Goal: Task Accomplishment & Management: Manage account settings

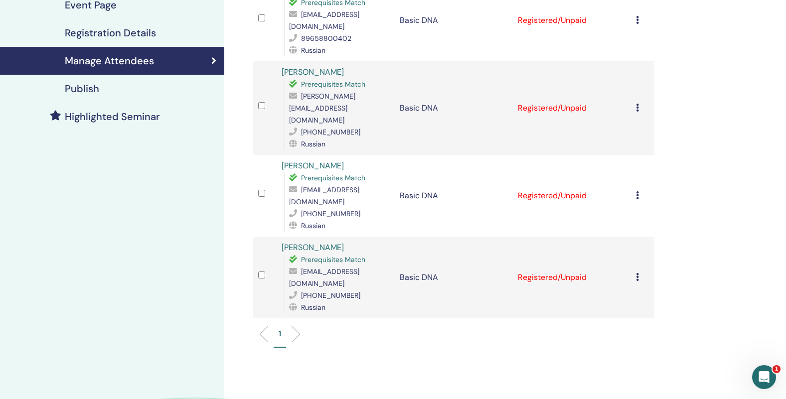
scroll to position [88, 0]
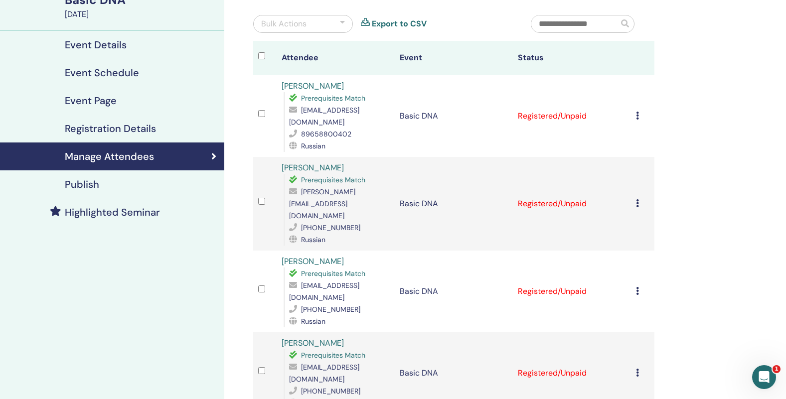
click at [639, 112] on icon at bounding box center [637, 116] width 3 height 8
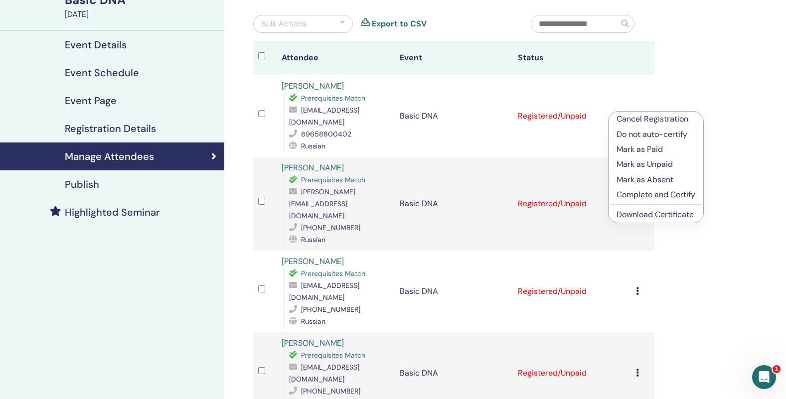
click at [660, 150] on p "Mark as Paid" at bounding box center [656, 150] width 79 height 12
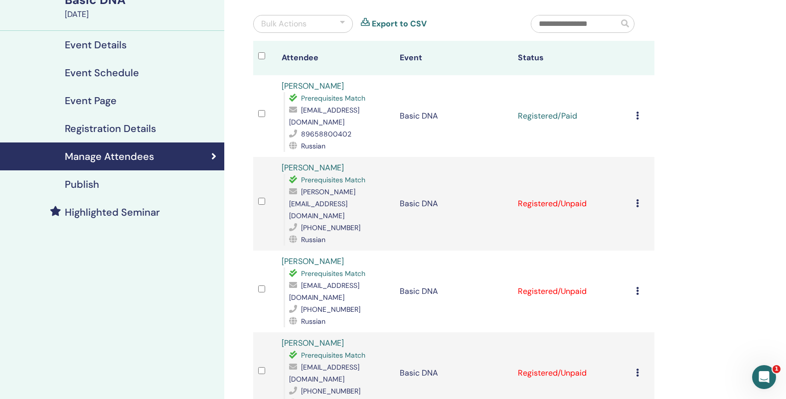
click at [639, 199] on icon at bounding box center [637, 203] width 3 height 8
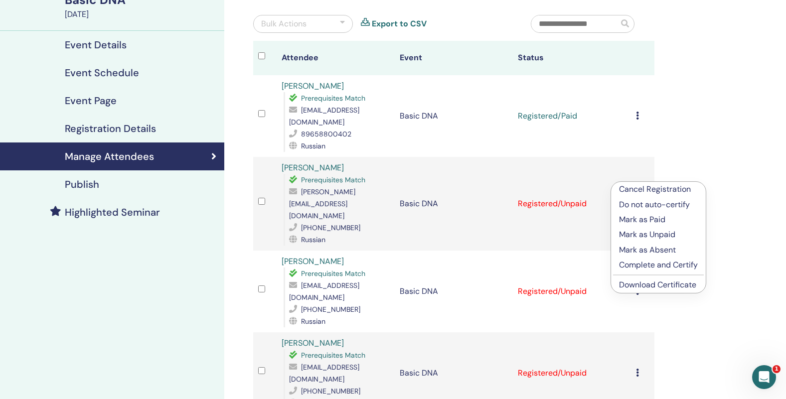
click at [646, 222] on p "Mark as Paid" at bounding box center [658, 220] width 79 height 12
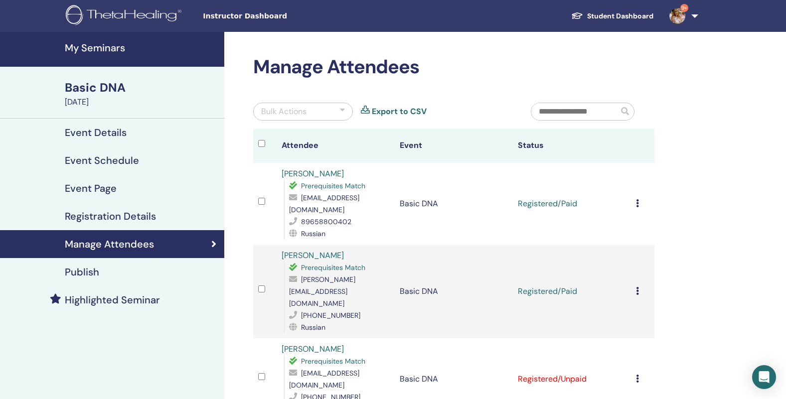
scroll to position [88, 0]
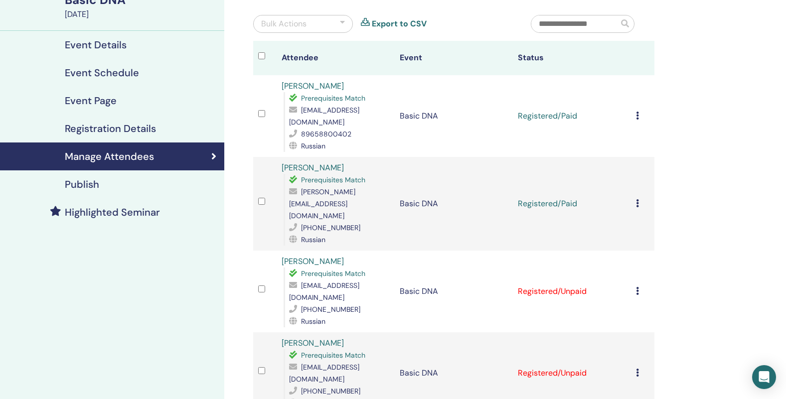
click at [644, 286] on div "Cancel Registration Do not auto-certify Mark as Paid Mark as Unpaid Mark as Abs…" at bounding box center [642, 292] width 13 height 12
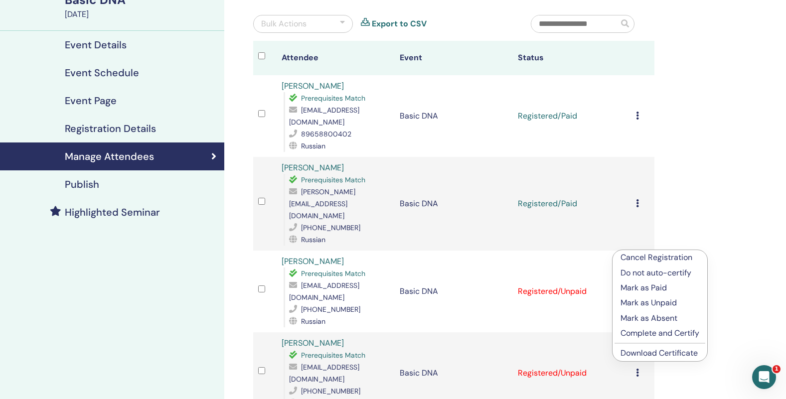
scroll to position [0, 0]
click at [646, 291] on p "Mark as Paid" at bounding box center [660, 288] width 79 height 12
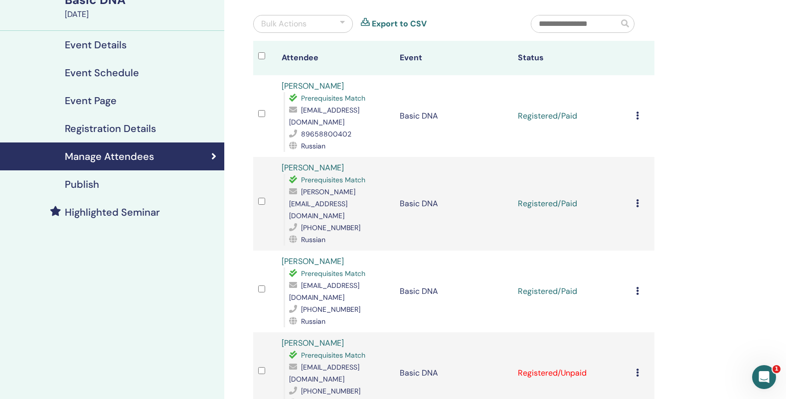
click at [639, 369] on icon at bounding box center [637, 373] width 3 height 8
click at [641, 357] on p "Mark as Paid" at bounding box center [656, 356] width 79 height 12
click at [639, 112] on icon at bounding box center [637, 116] width 3 height 8
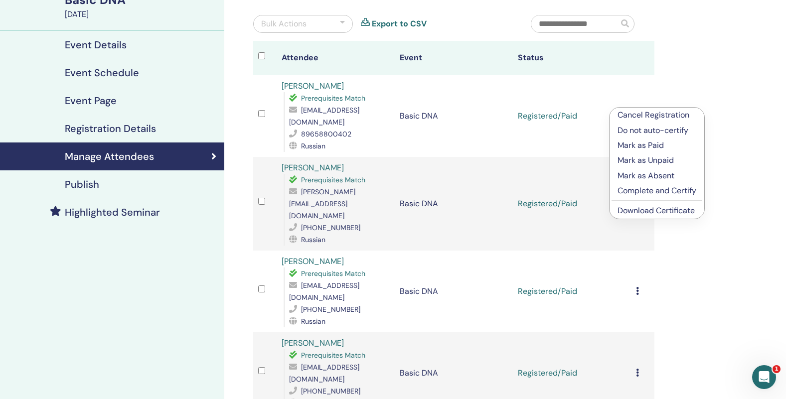
click at [667, 214] on link "Download Certificate" at bounding box center [656, 210] width 77 height 10
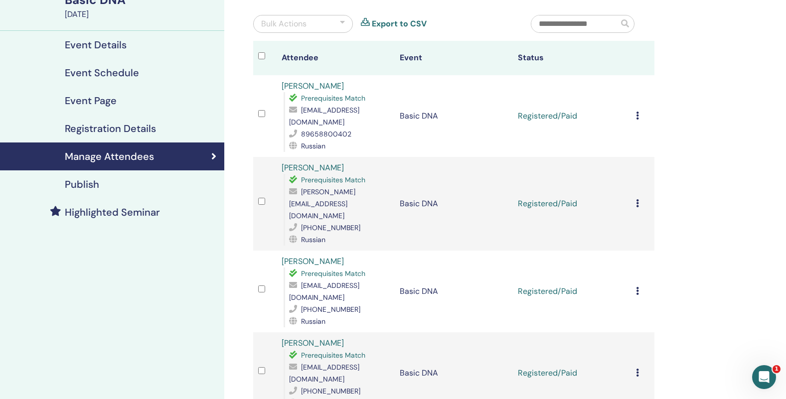
click at [689, 216] on div "Manage Attendees Bulk Actions Export to CSV Attendee Event Status Олеся Горбане…" at bounding box center [486, 268] width 524 height 649
click at [639, 199] on icon at bounding box center [637, 203] width 3 height 8
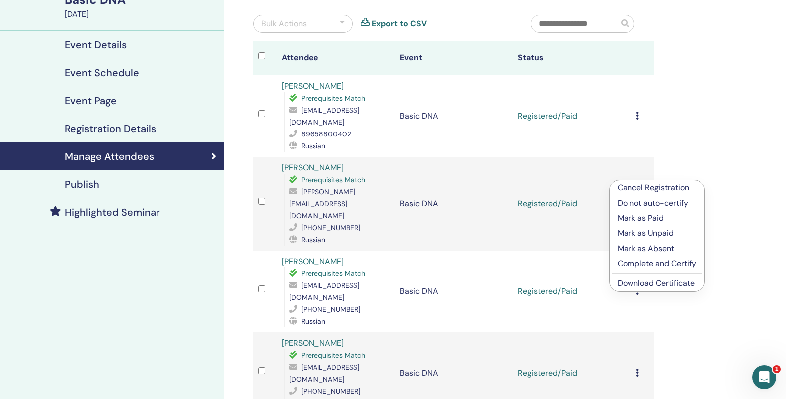
click at [710, 165] on div "Manage Attendees Bulk Actions Export to CSV Attendee Event Status Олеся Горбане…" at bounding box center [486, 268] width 524 height 649
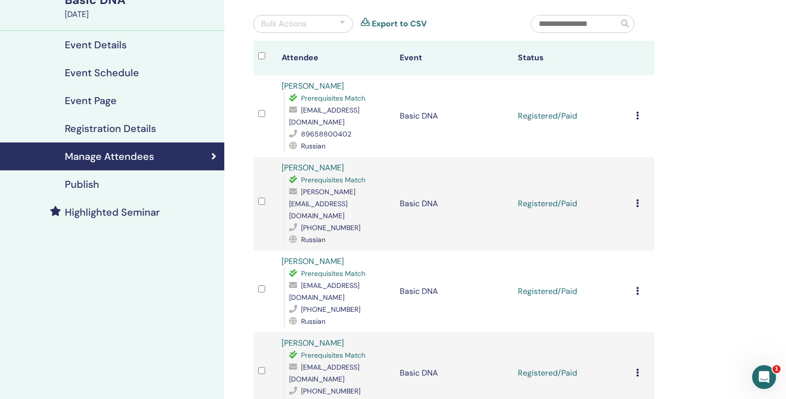
click at [639, 199] on icon at bounding box center [637, 203] width 3 height 8
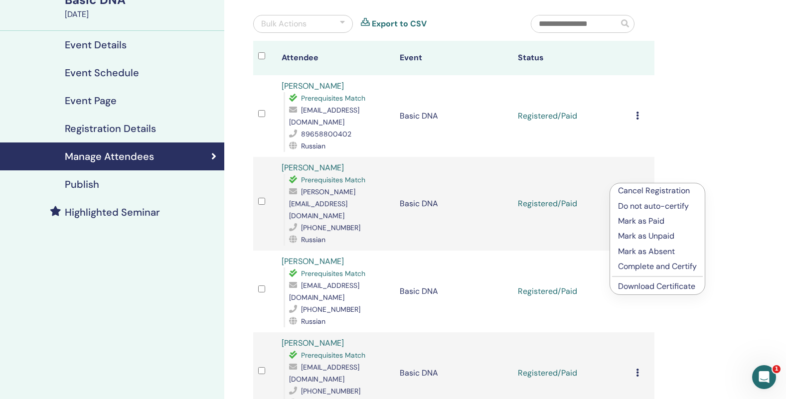
click at [642, 283] on link "Download Certificate" at bounding box center [656, 286] width 77 height 10
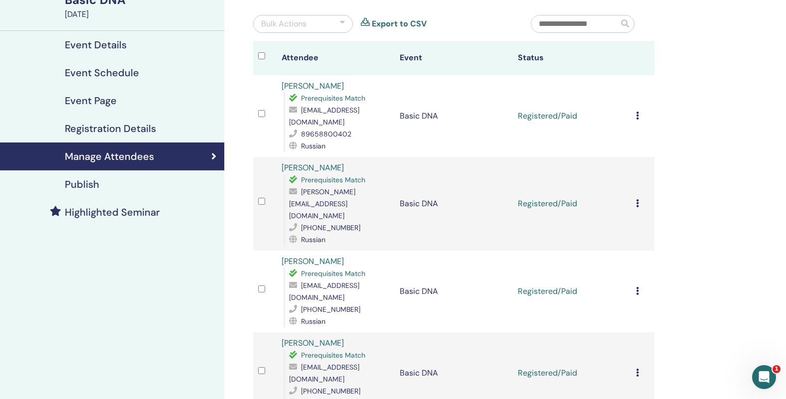
click at [639, 255] on td "Cancel Registration Do not auto-certify Mark as Paid Mark as Unpaid Mark as Abs…" at bounding box center [642, 292] width 23 height 82
click at [639, 287] on icon at bounding box center [637, 291] width 3 height 8
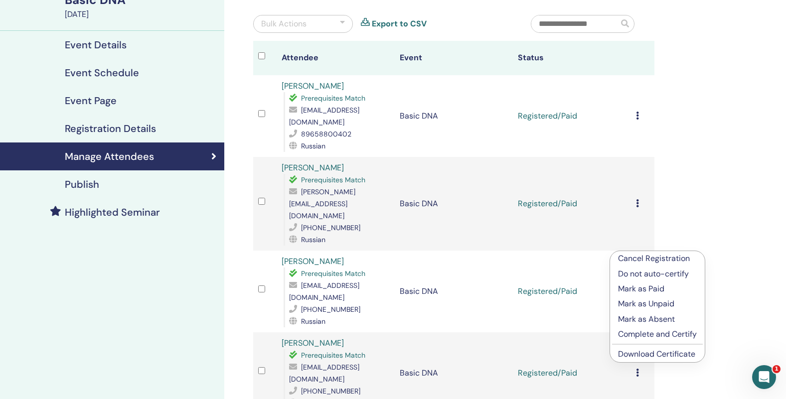
click at [657, 355] on link "Download Certificate" at bounding box center [656, 354] width 77 height 10
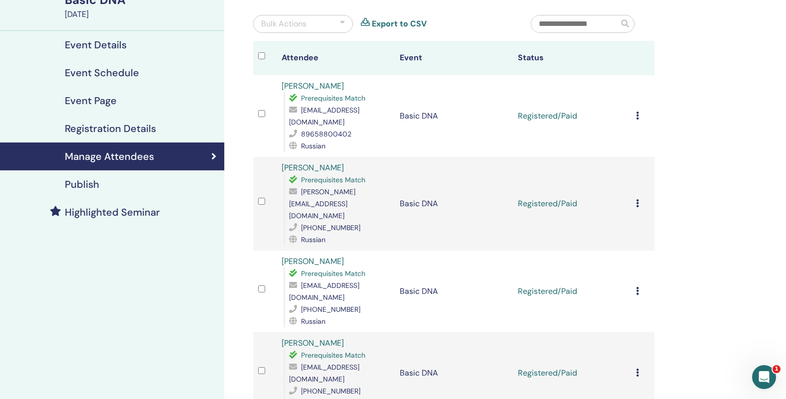
click at [639, 369] on icon at bounding box center [637, 373] width 3 height 8
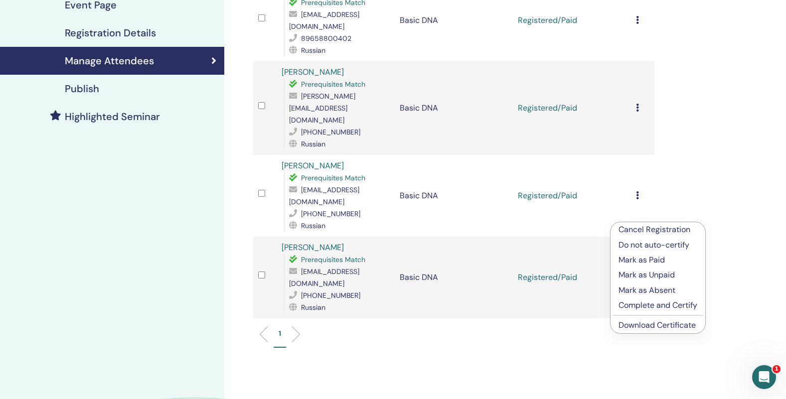
click at [659, 325] on link "Download Certificate" at bounding box center [657, 325] width 77 height 10
